Goal: Transaction & Acquisition: Download file/media

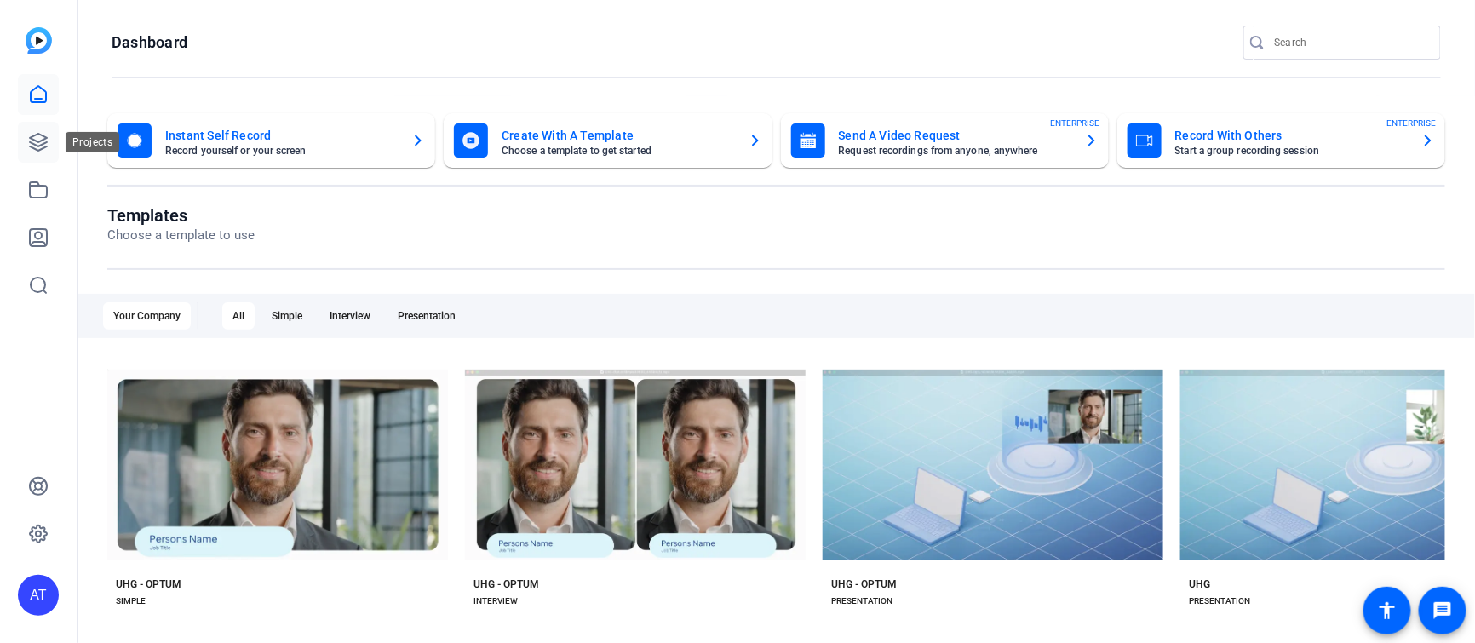
click at [46, 146] on icon at bounding box center [38, 142] width 17 height 17
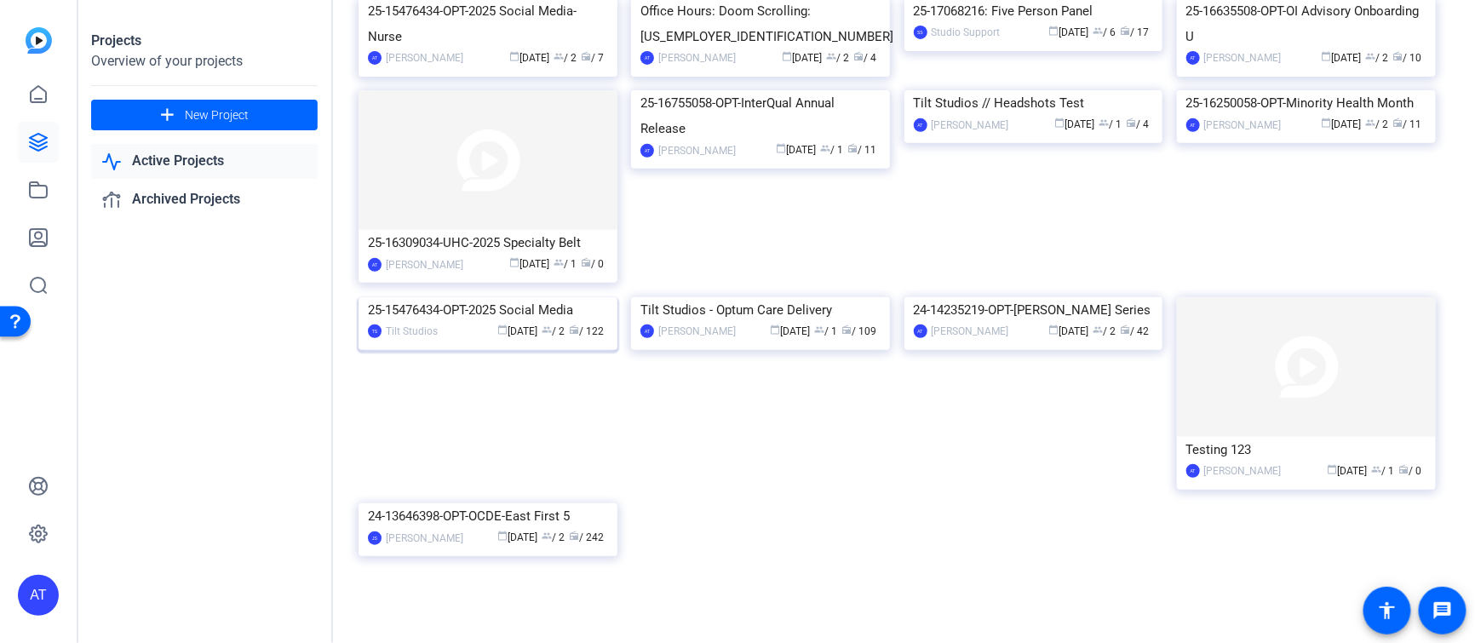
scroll to position [95, 0]
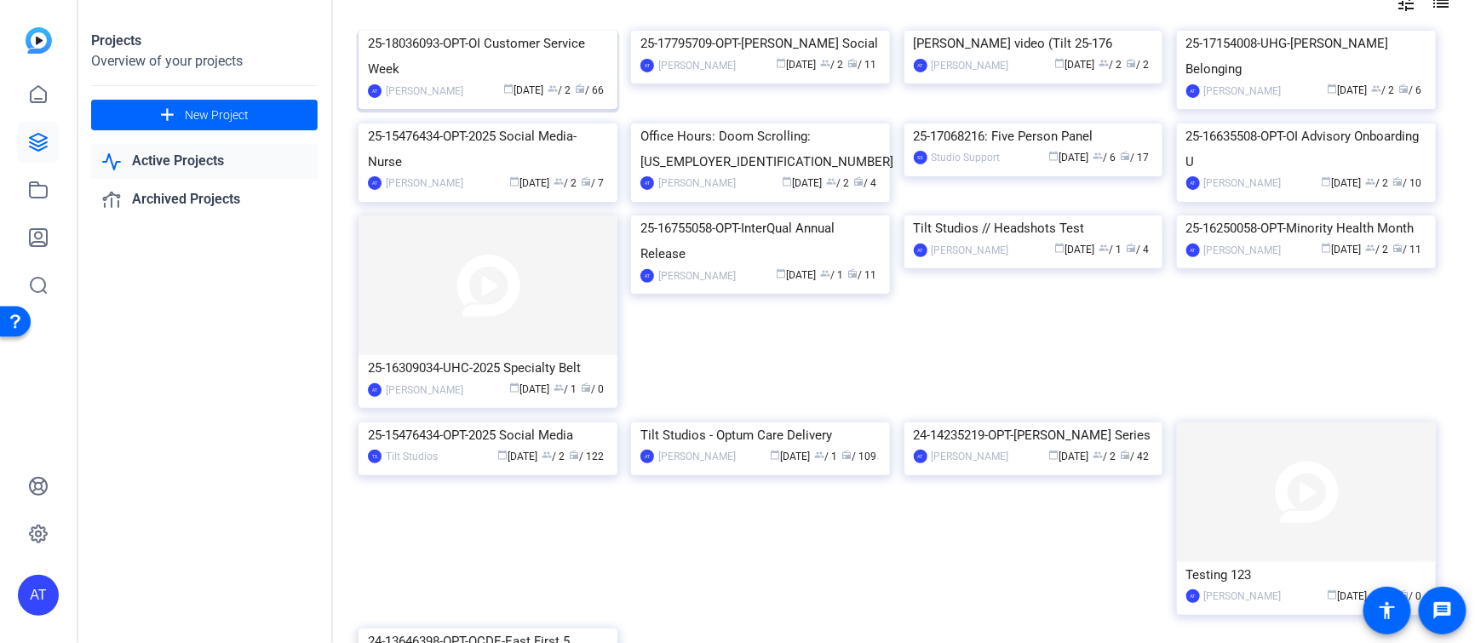
click at [494, 82] on div "25-18036093-OPT-OI Customer Service Week" at bounding box center [488, 56] width 240 height 51
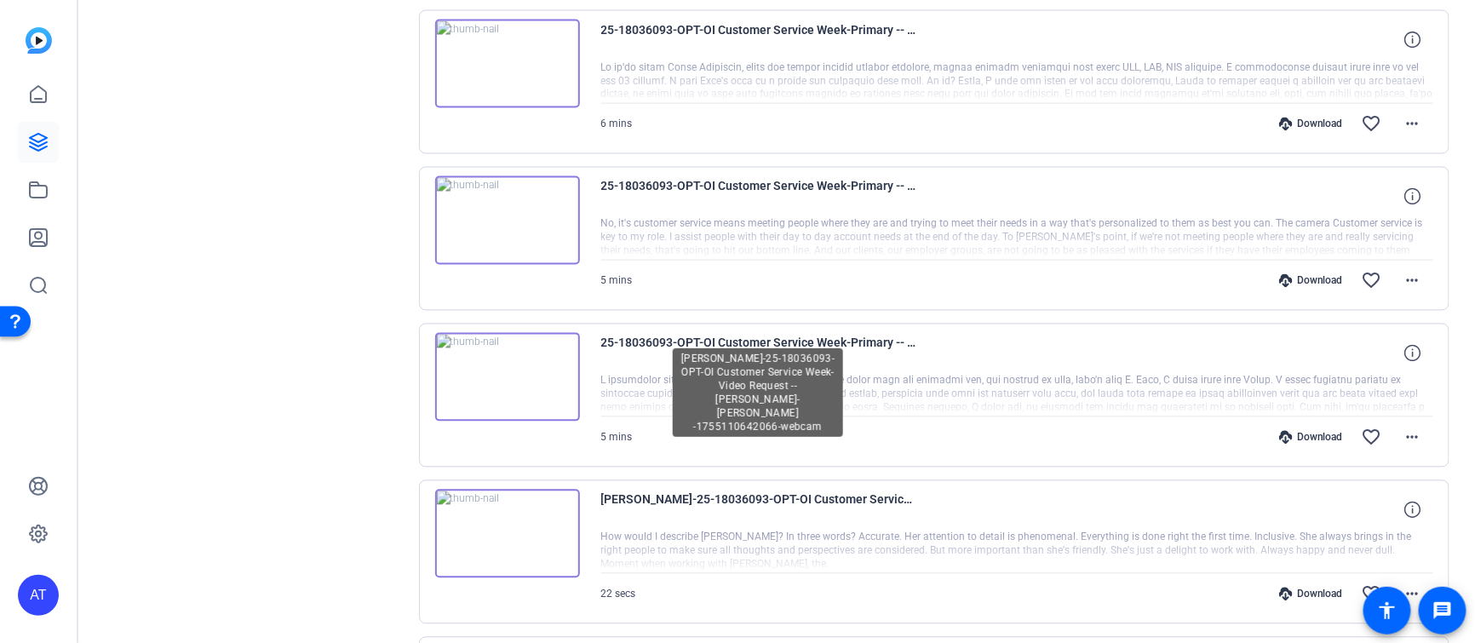
scroll to position [1100, 0]
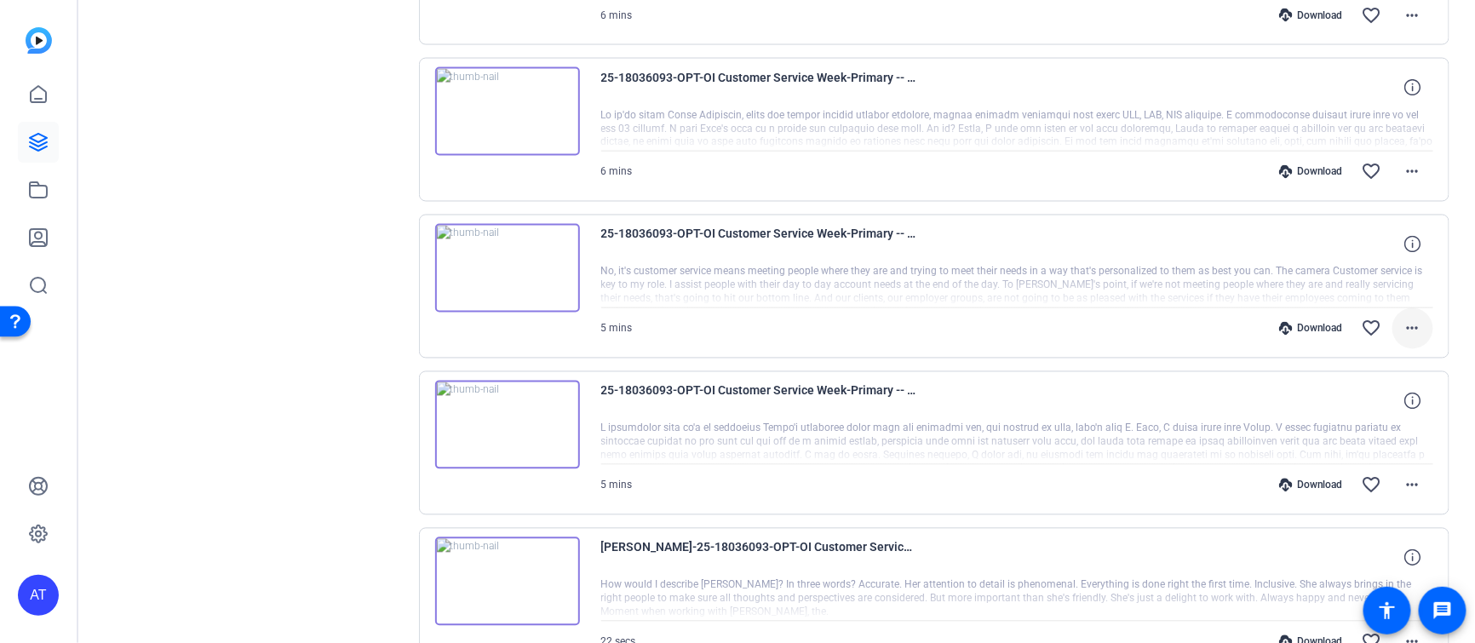
click at [1403, 322] on mat-icon "more_horiz" at bounding box center [1412, 328] width 20 height 20
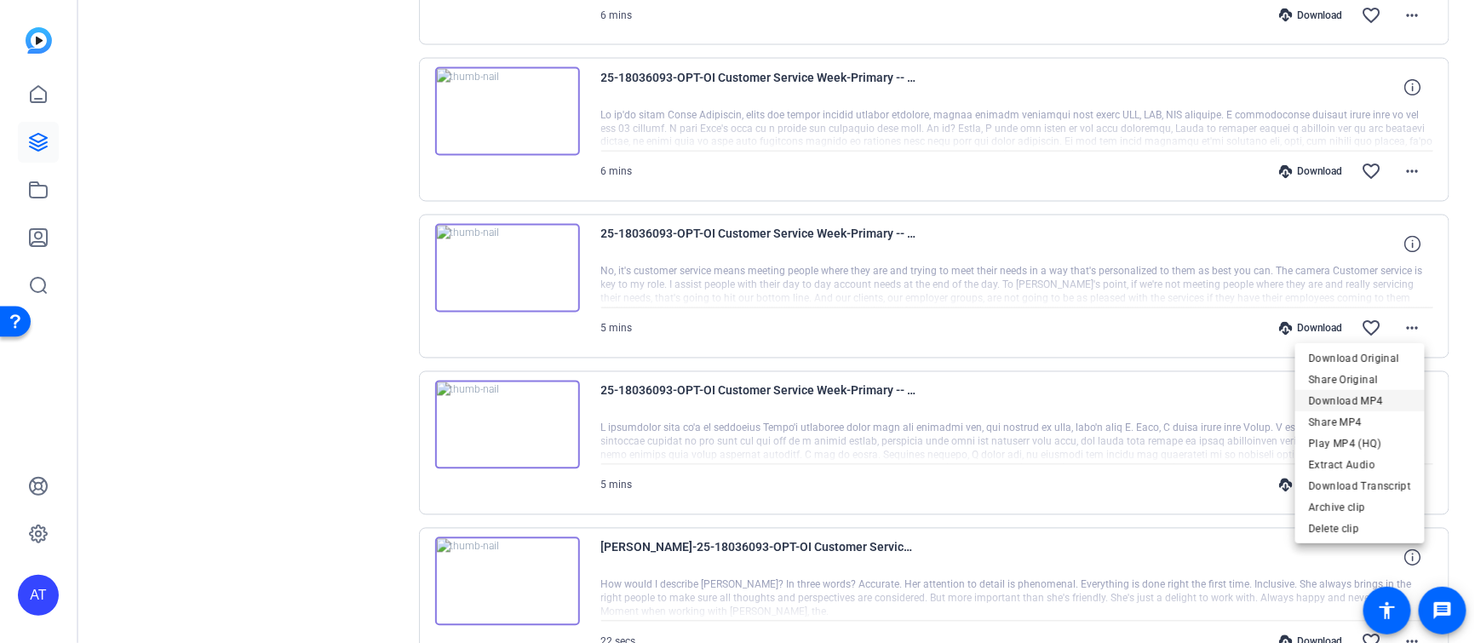
click at [1352, 402] on span "Download MP4" at bounding box center [1360, 401] width 102 height 20
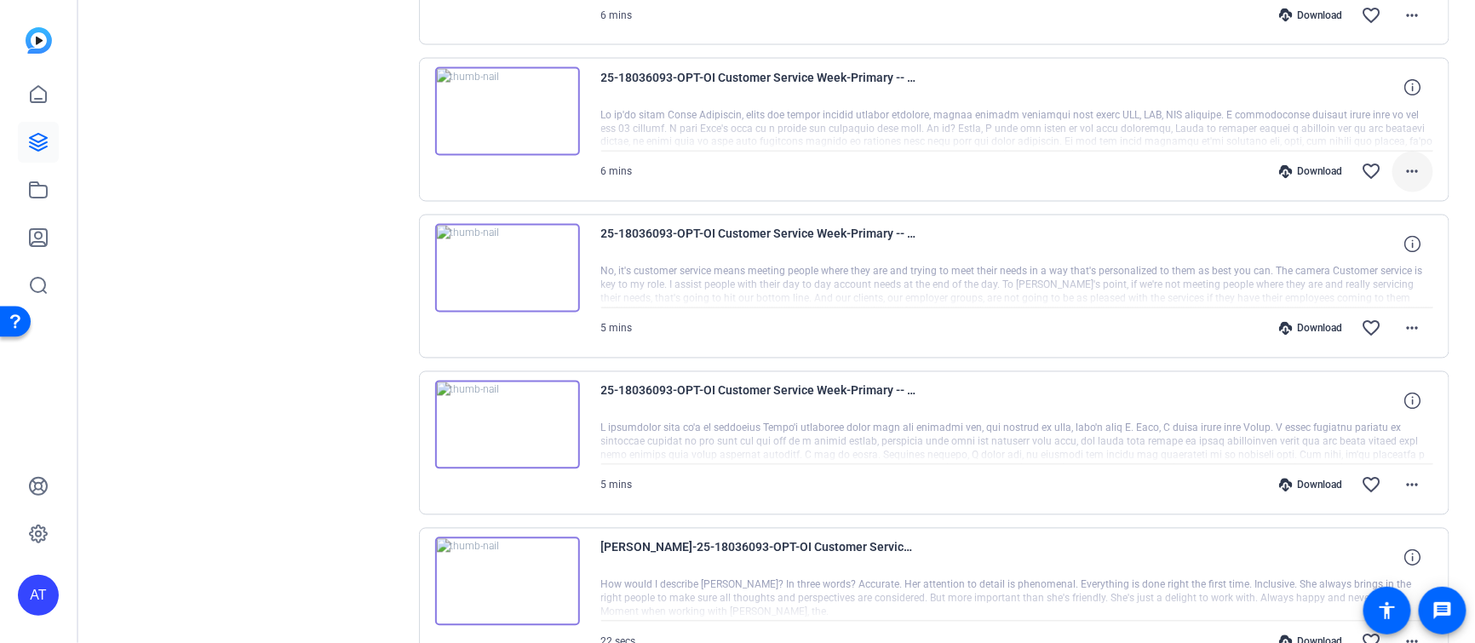
click at [1404, 169] on mat-icon "more_horiz" at bounding box center [1412, 172] width 20 height 20
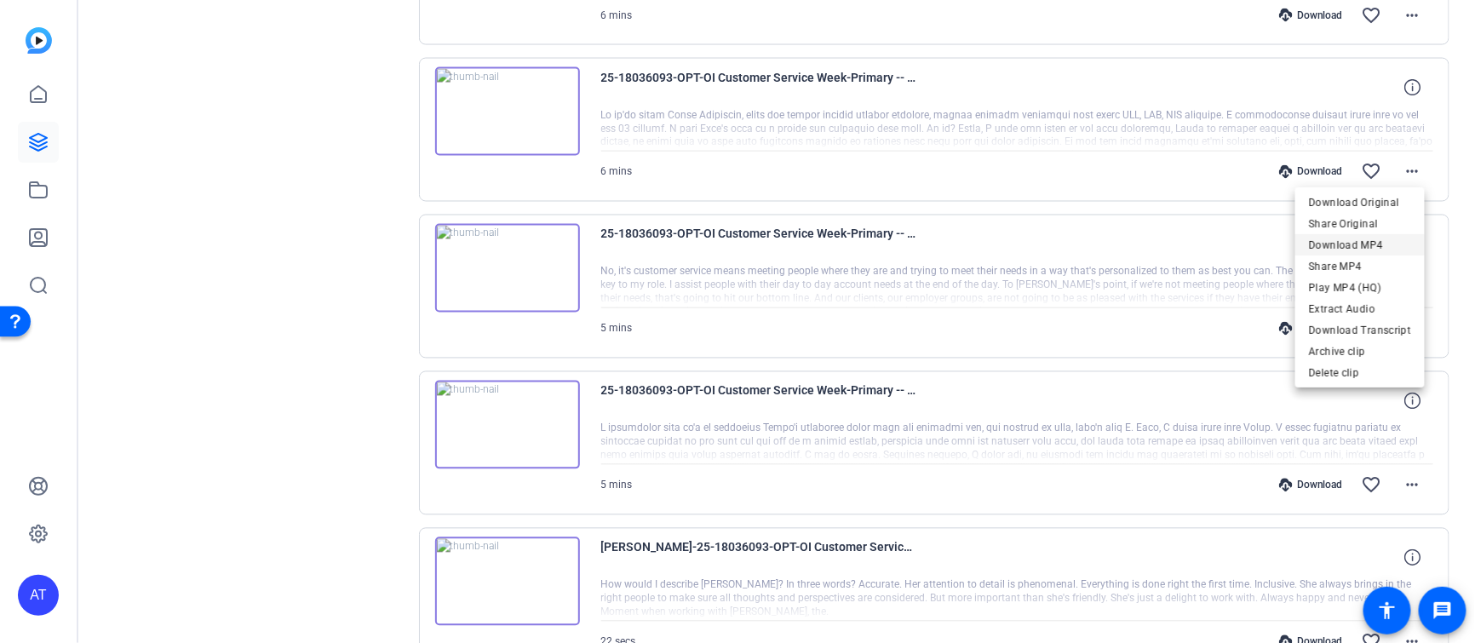
click at [1385, 249] on span "Download MP4" at bounding box center [1360, 244] width 102 height 20
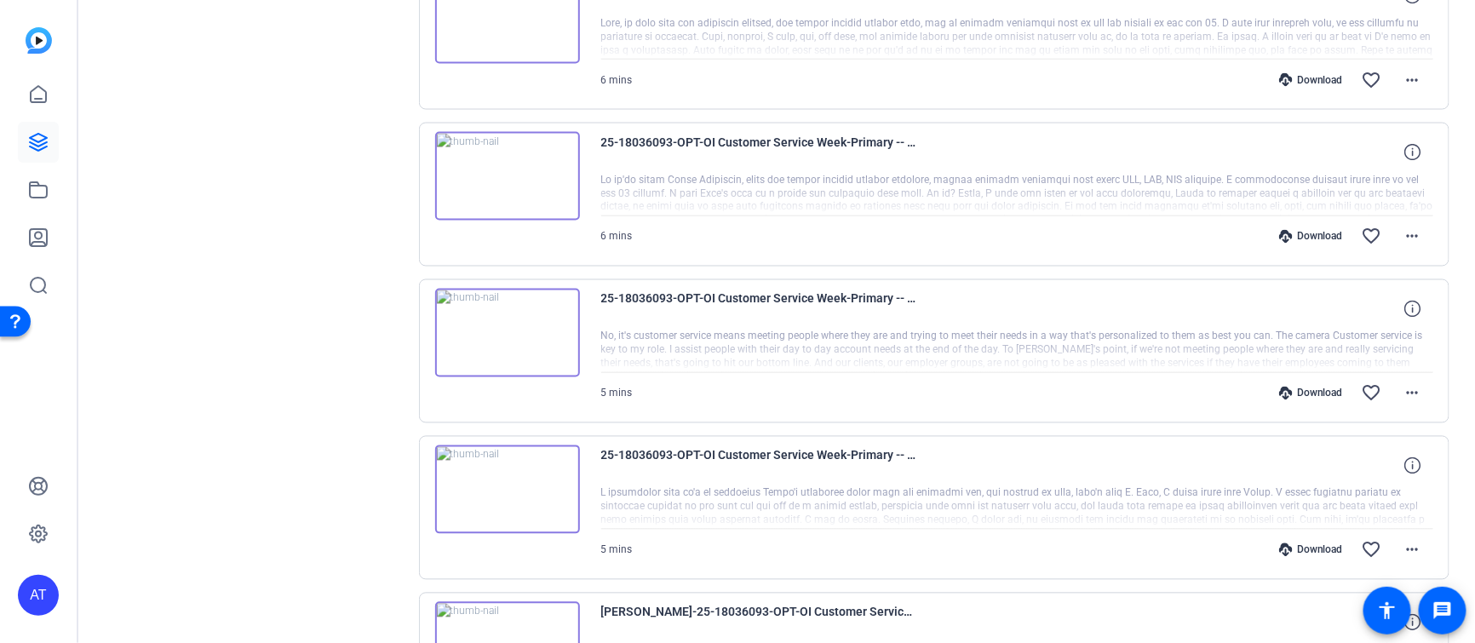
scroll to position [1006, 0]
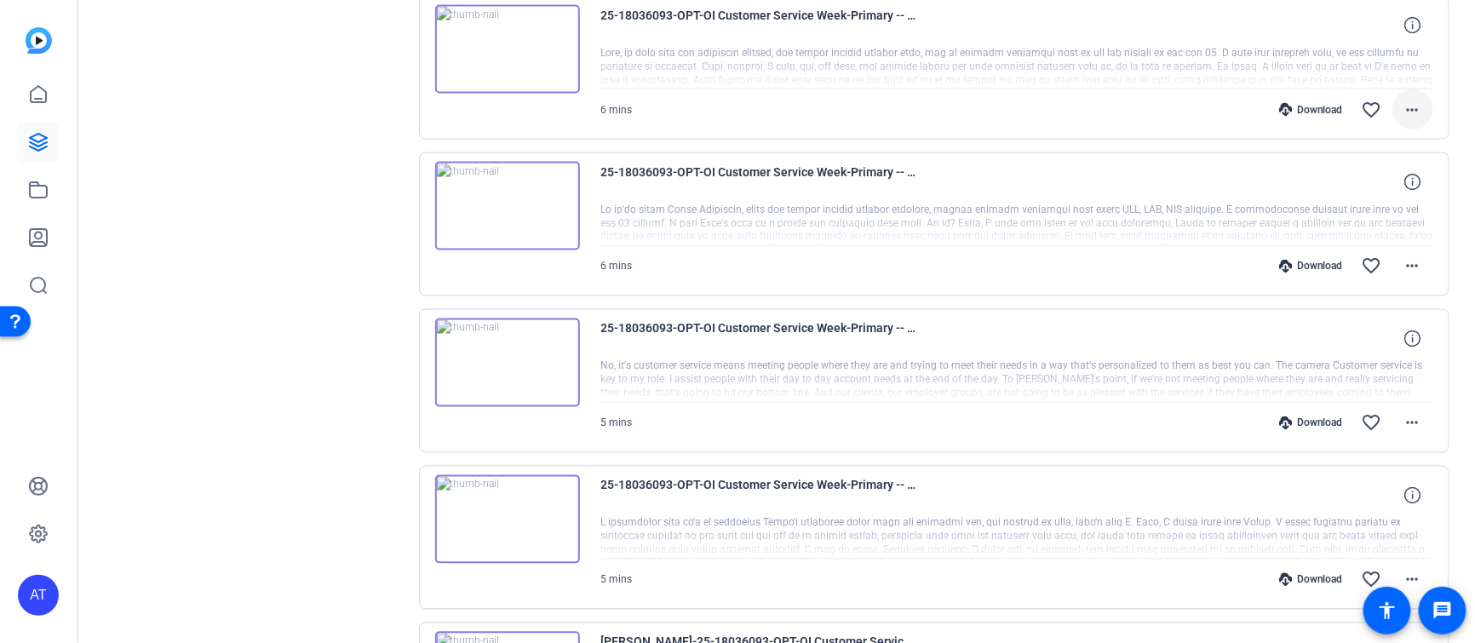
click at [1407, 105] on mat-icon "more_horiz" at bounding box center [1412, 110] width 20 height 20
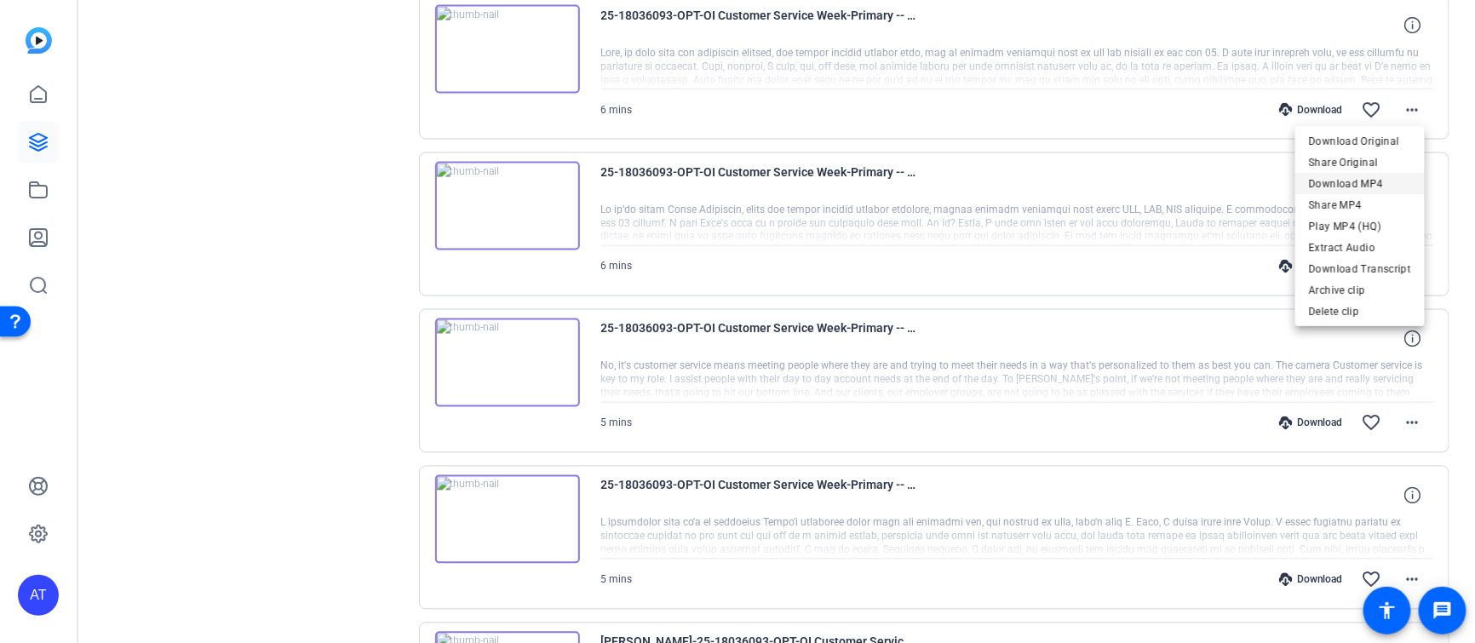
click at [1381, 181] on span "Download MP4" at bounding box center [1360, 183] width 102 height 20
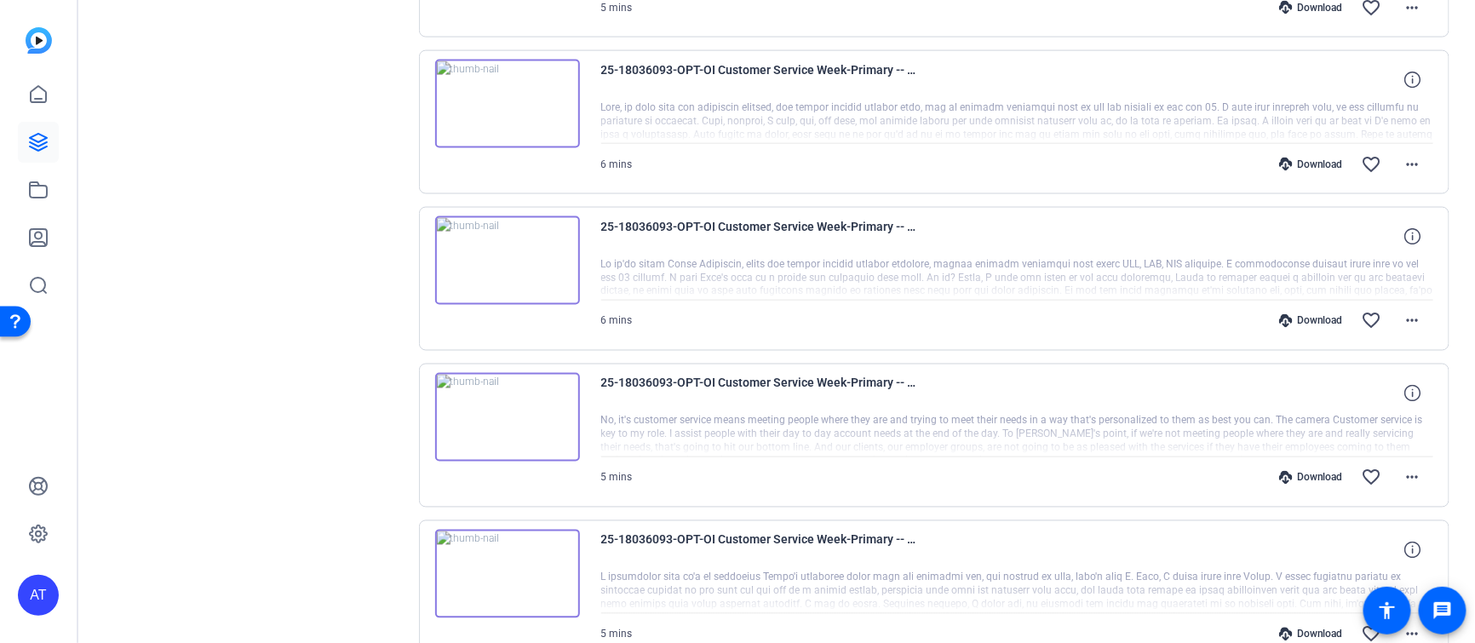
scroll to position [911, 0]
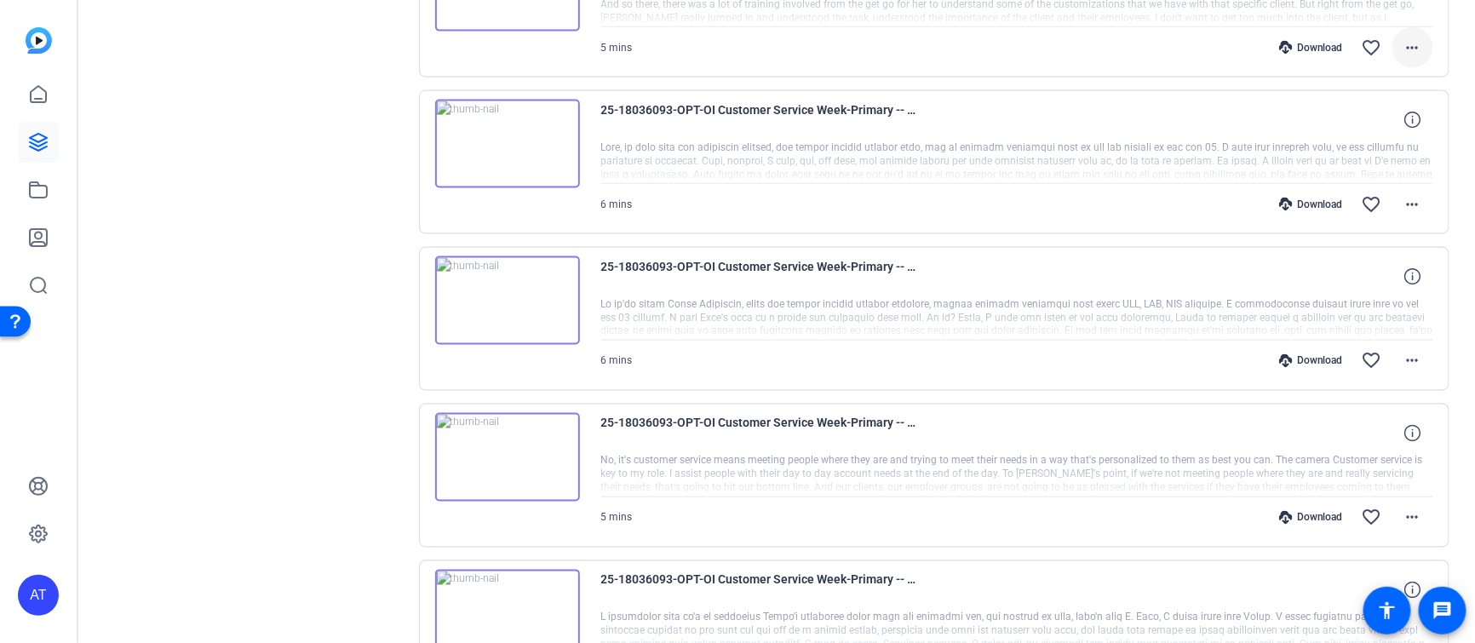
click at [1409, 45] on mat-icon "more_horiz" at bounding box center [1412, 47] width 20 height 20
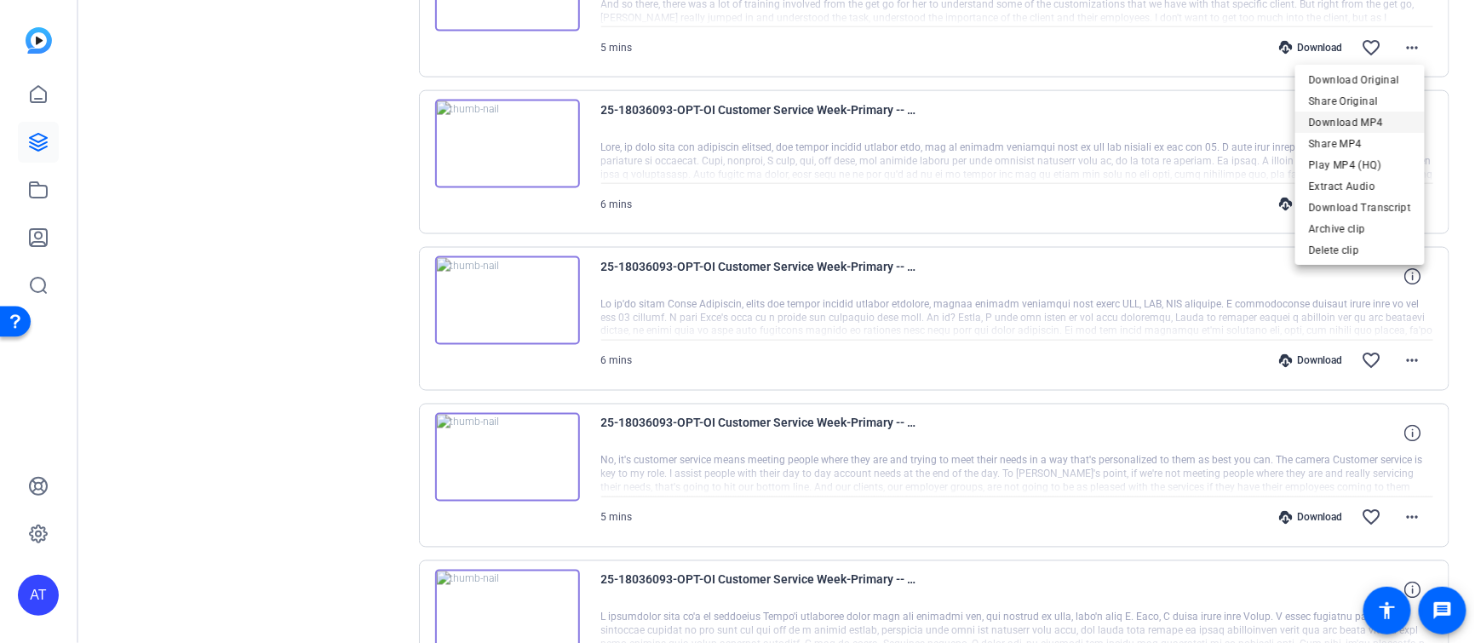
click at [1378, 120] on span "Download MP4" at bounding box center [1360, 122] width 102 height 20
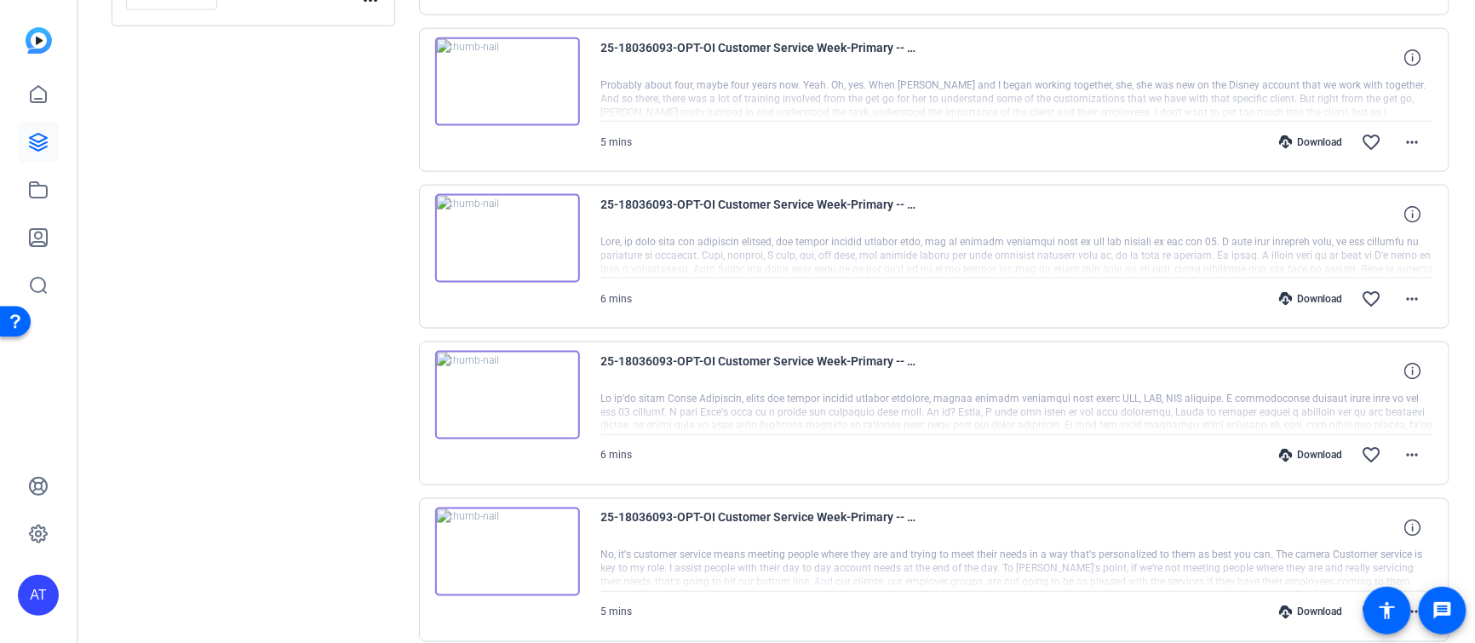
scroll to position [722, 0]
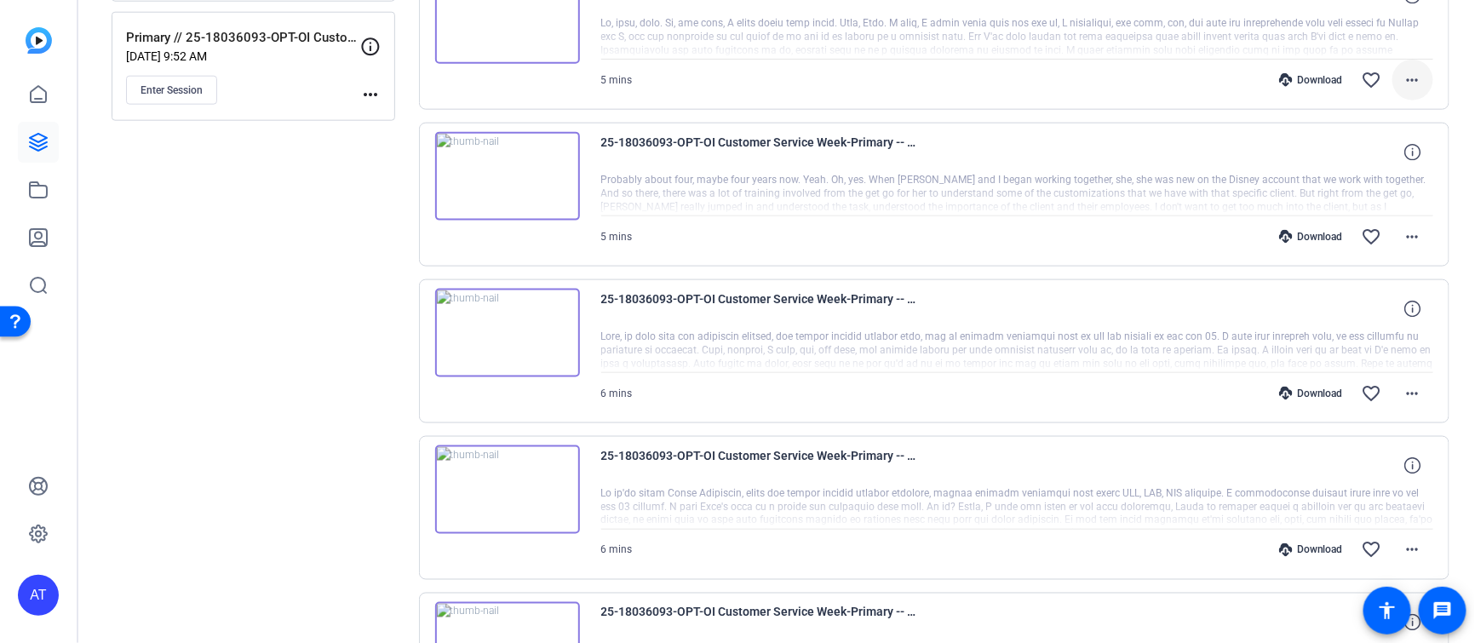
click at [1408, 74] on mat-icon "more_horiz" at bounding box center [1412, 80] width 20 height 20
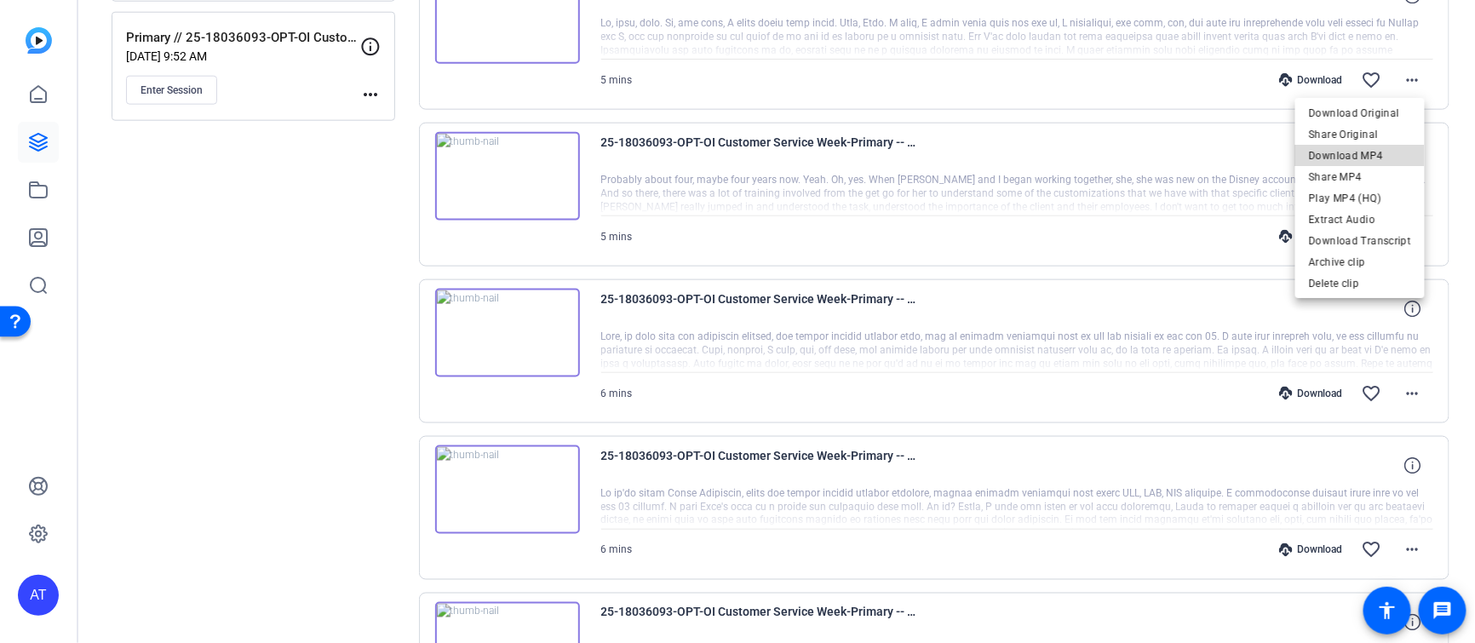
click at [1379, 146] on span "Download MP4" at bounding box center [1360, 155] width 102 height 20
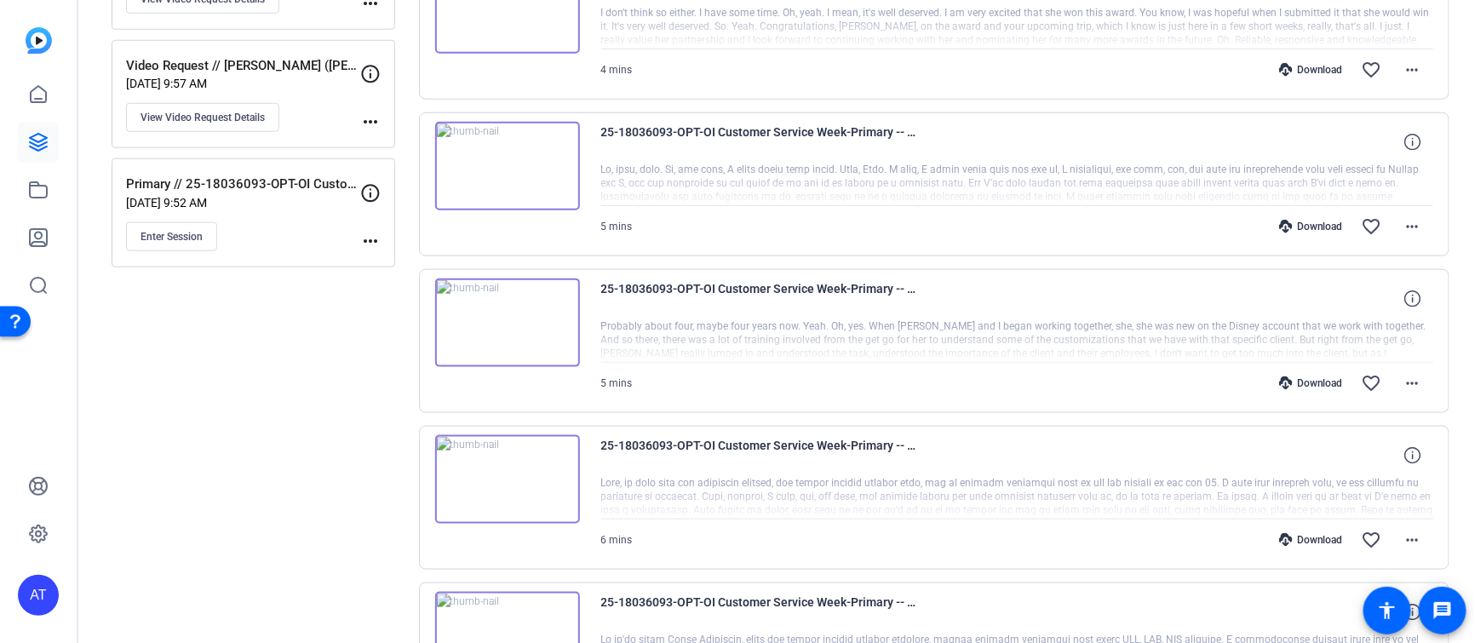
scroll to position [532, 0]
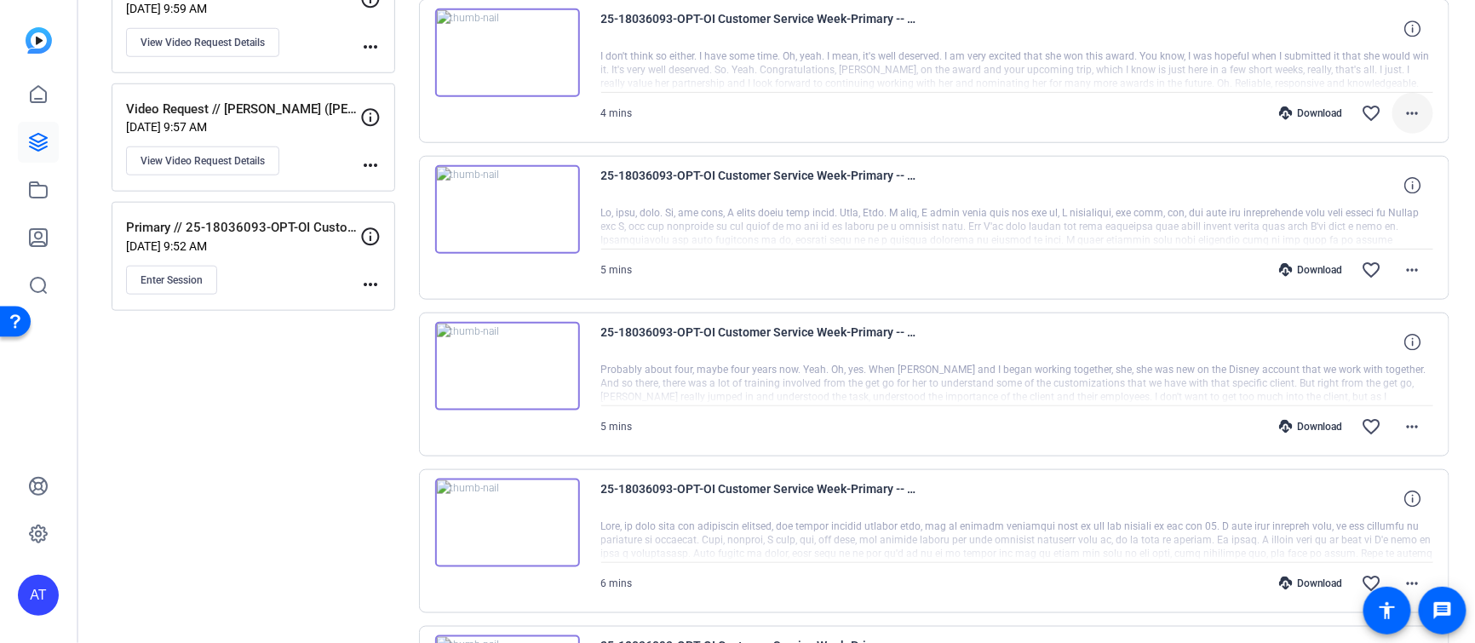
click at [1409, 108] on mat-icon "more_horiz" at bounding box center [1412, 113] width 20 height 20
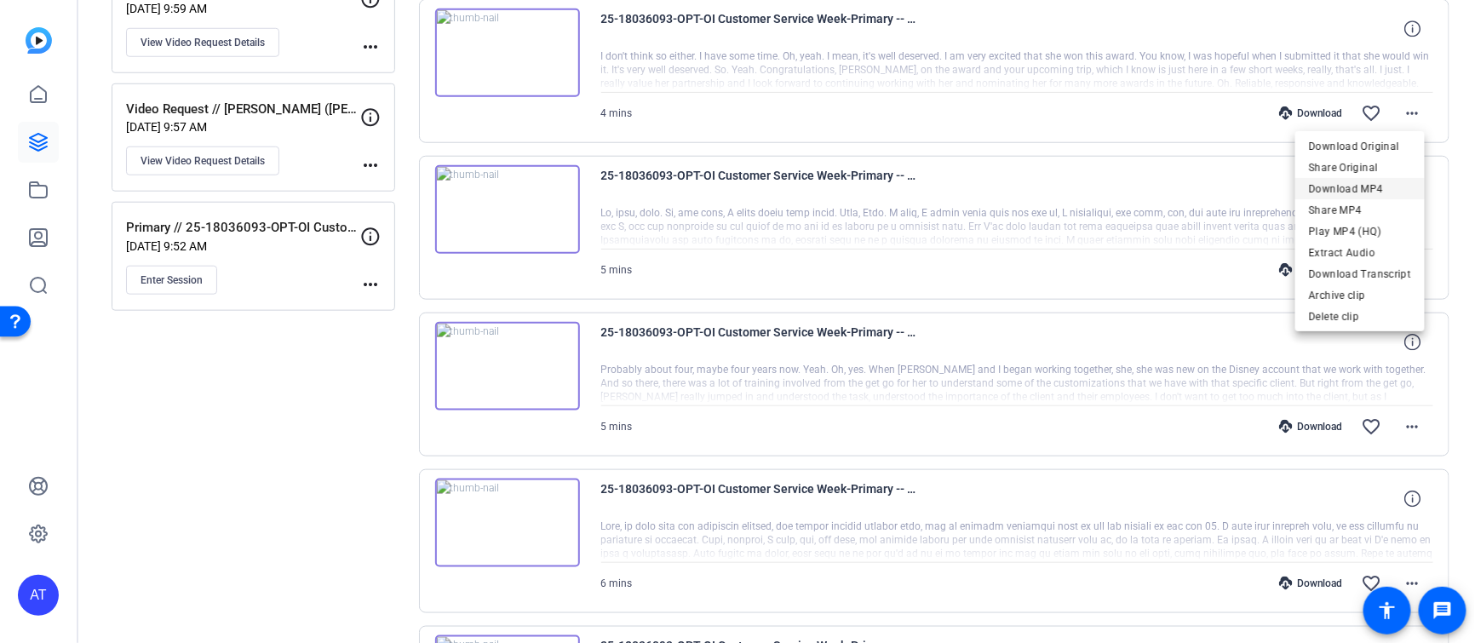
click at [1375, 180] on span "Download MP4" at bounding box center [1360, 188] width 102 height 20
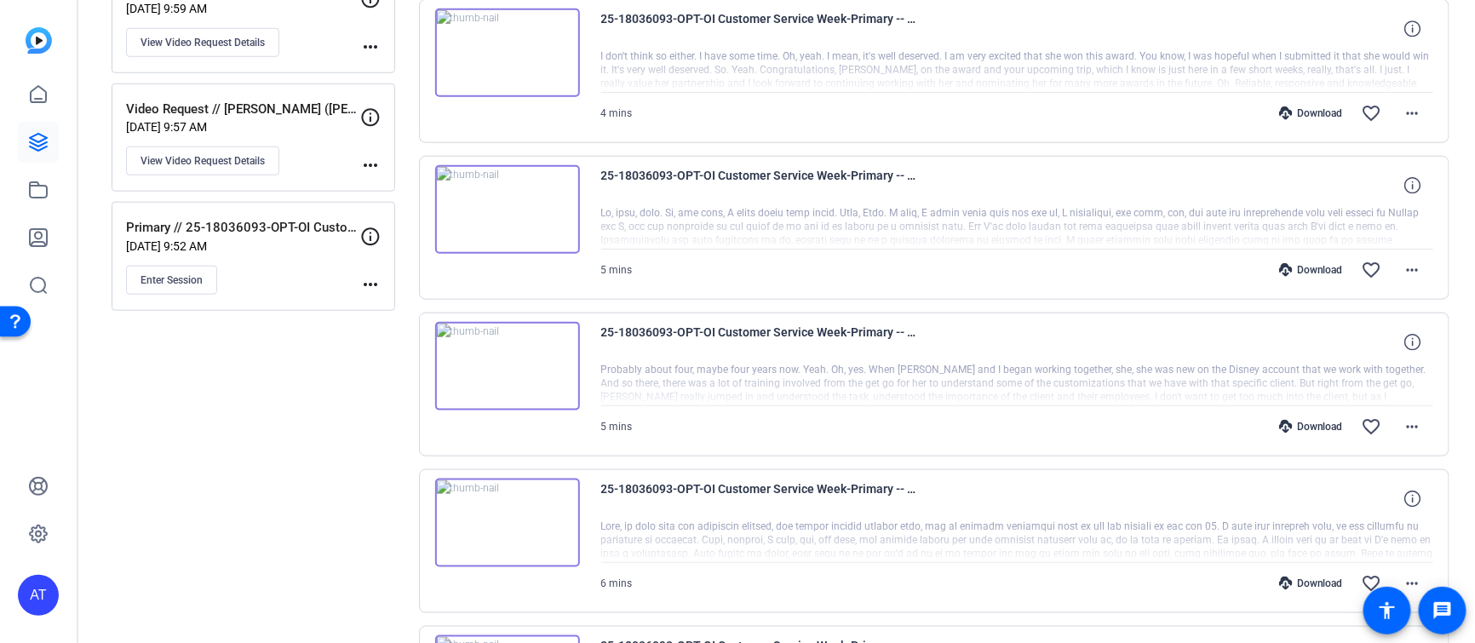
click at [1006, 128] on div "Download favorite_border more_horiz" at bounding box center [1142, 113] width 582 height 41
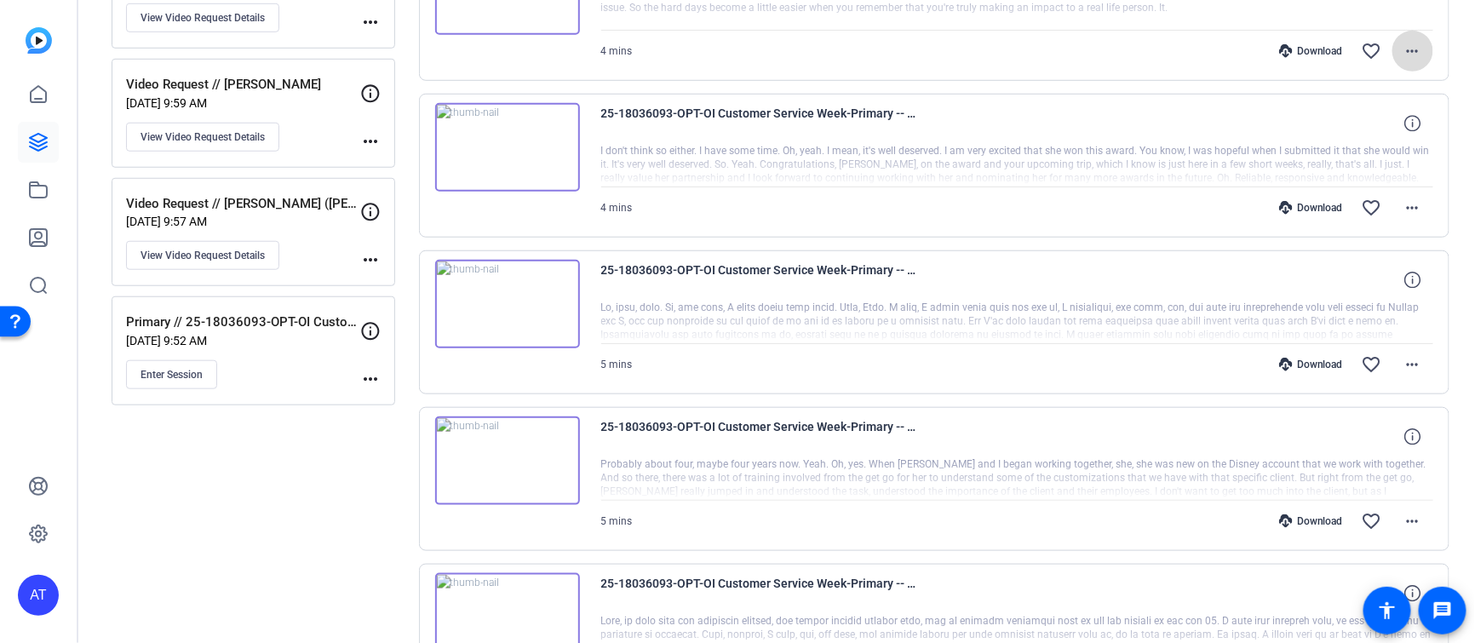
click at [1413, 51] on mat-icon "more_horiz" at bounding box center [1412, 51] width 20 height 20
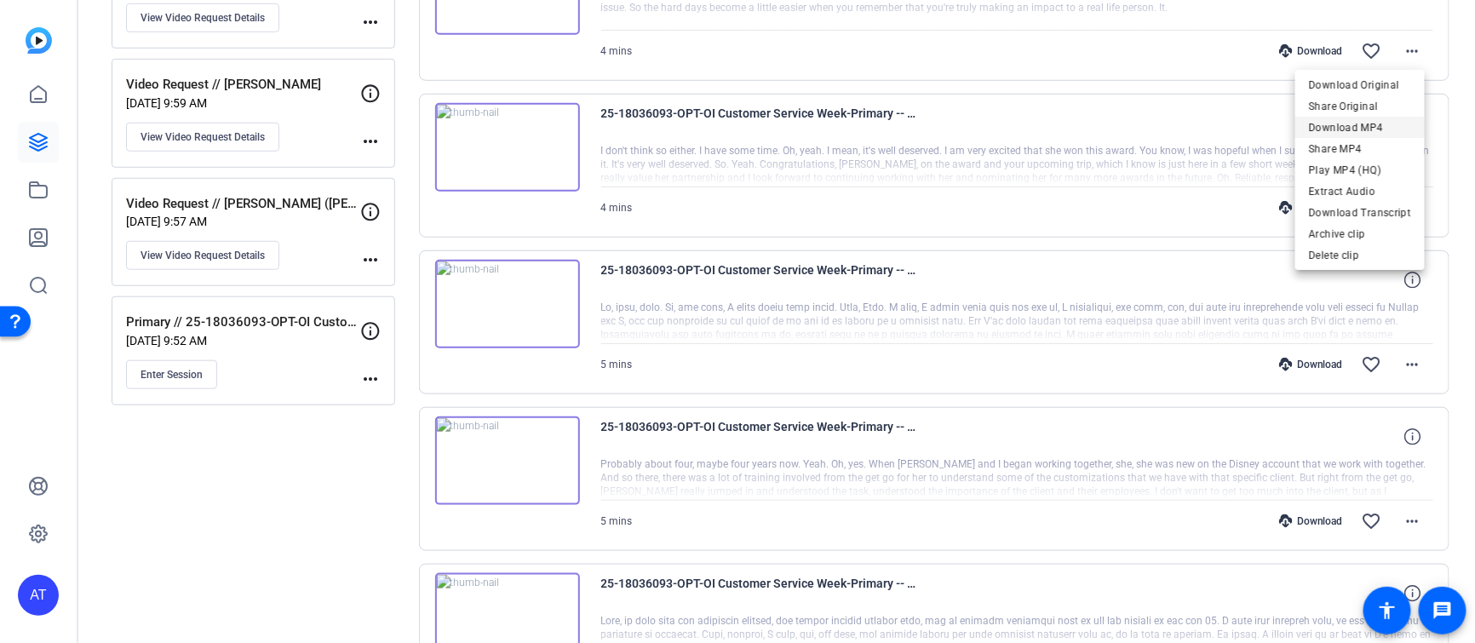
click at [1355, 119] on span "Download MP4" at bounding box center [1360, 127] width 102 height 20
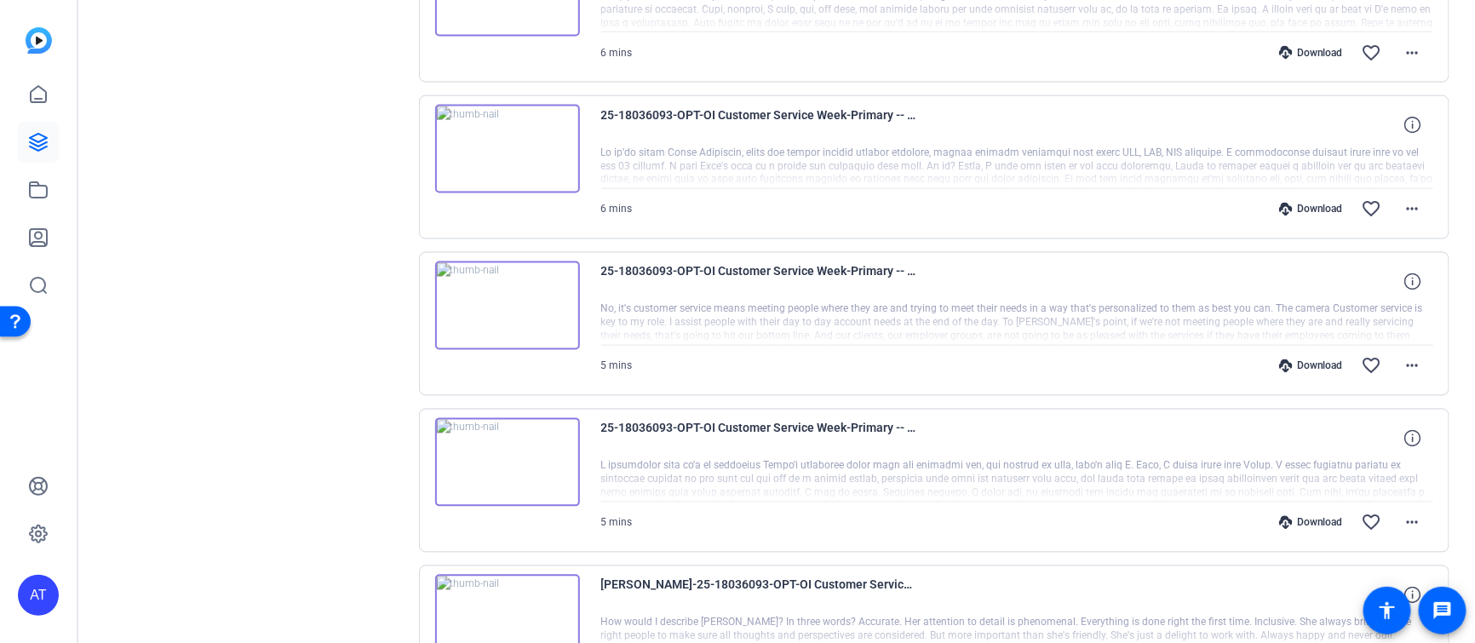
scroll to position [1100, 0]
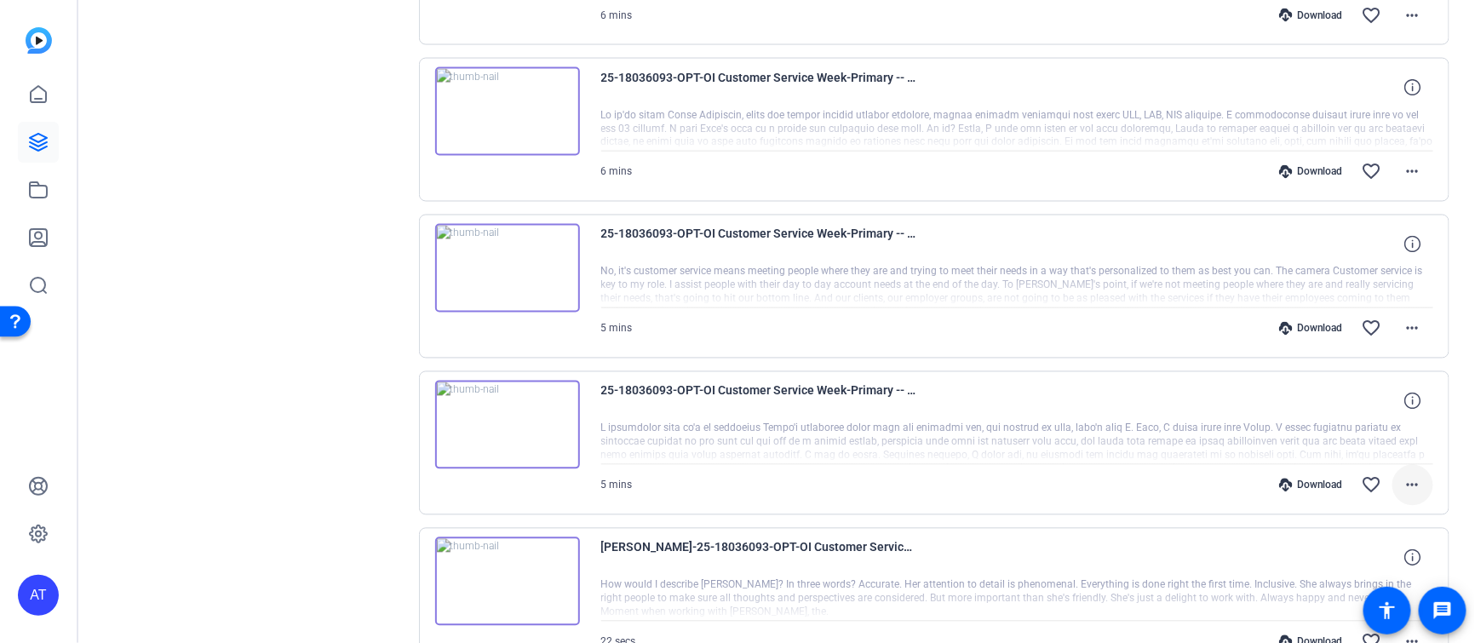
click at [1408, 479] on mat-icon "more_horiz" at bounding box center [1412, 485] width 20 height 20
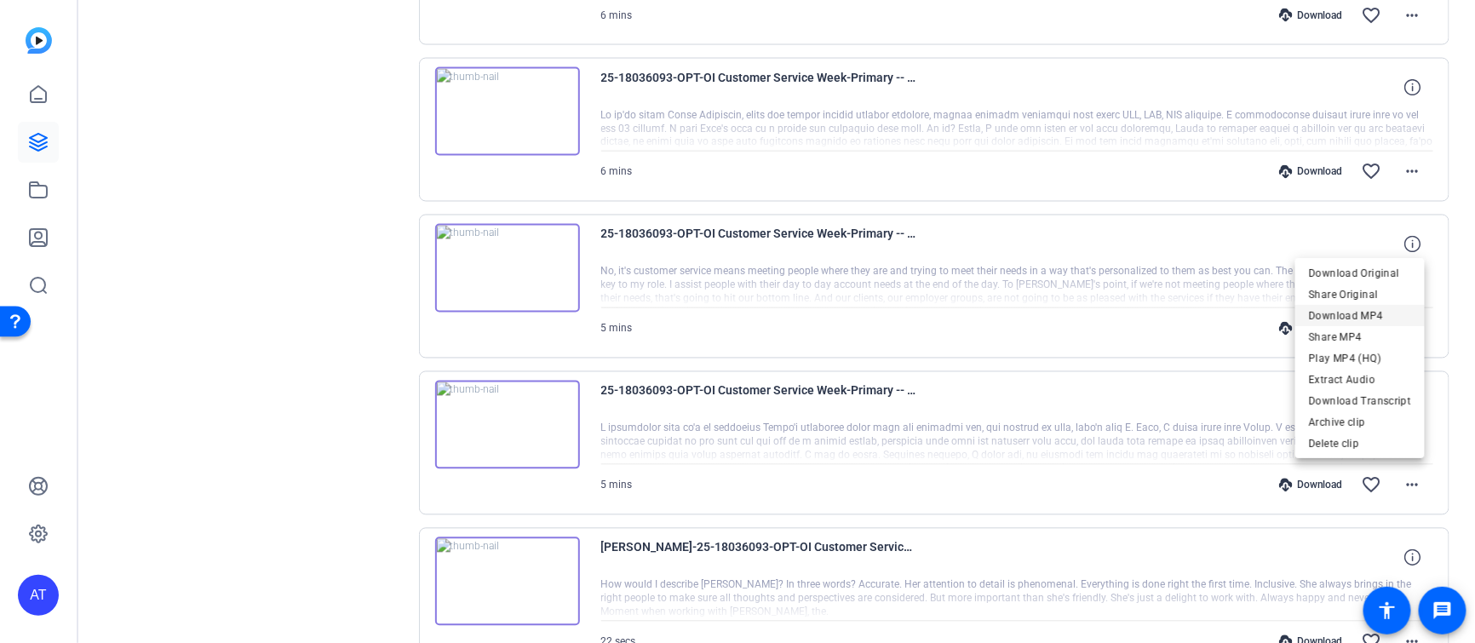
click at [1346, 315] on span "Download MP4" at bounding box center [1360, 316] width 102 height 20
